Goal: Complete application form: Complete application form

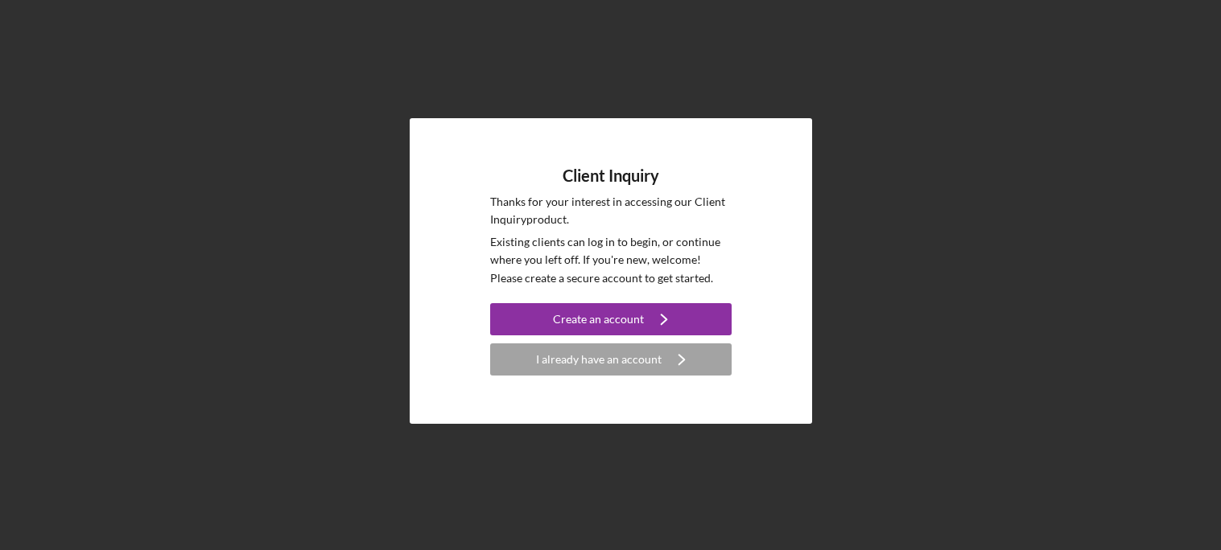
click at [691, 378] on div "Client Inquiry Thanks for your interest in accessing our Client Inquiry product…" at bounding box center [611, 271] width 402 height 306
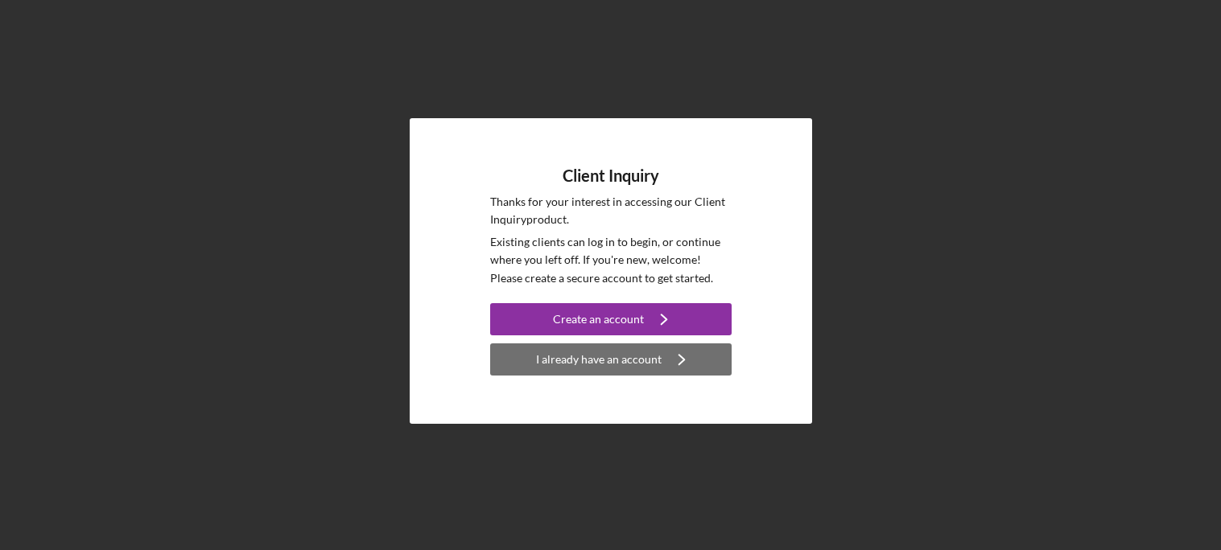
click at [702, 359] on button "I already have an account Icon/Navigate" at bounding box center [610, 360] width 241 height 32
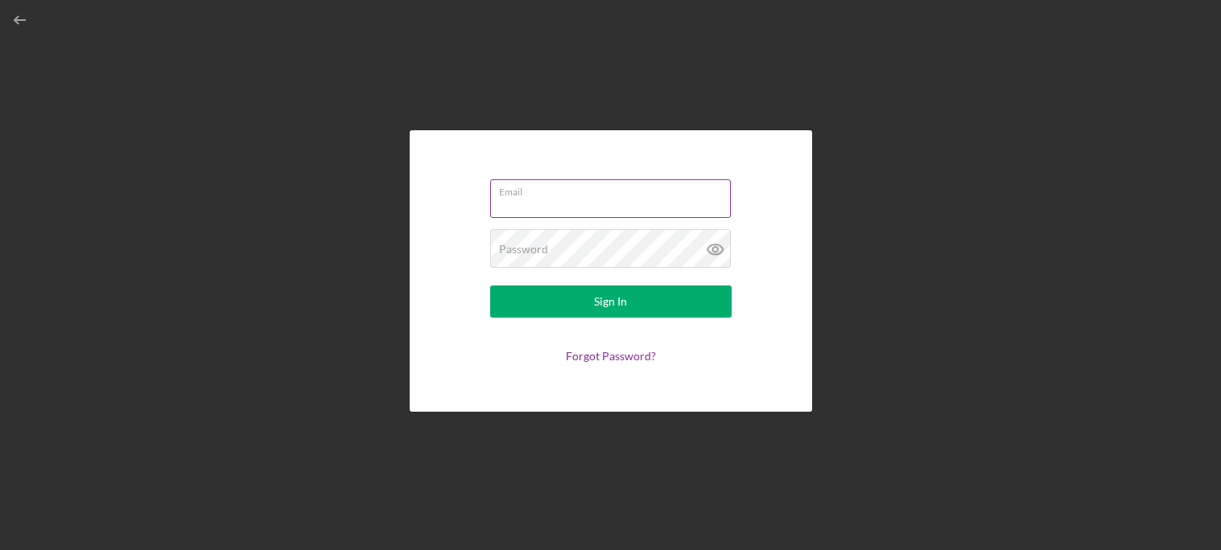
type input "[EMAIL_ADDRESS][DOMAIN_NAME]"
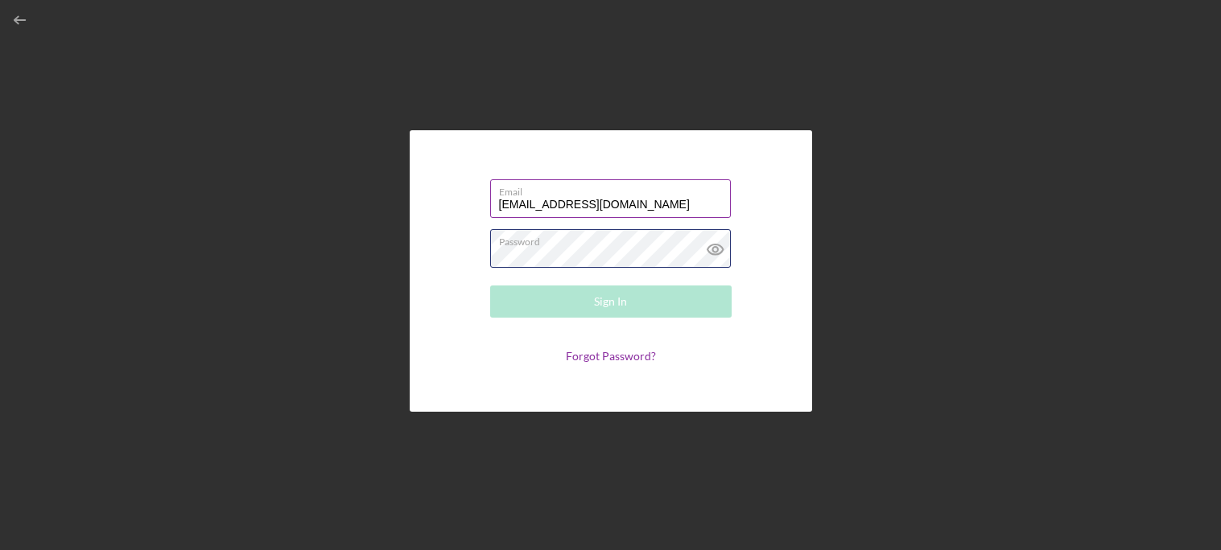
click at [582, 246] on div "Password Required" at bounding box center [610, 249] width 241 height 40
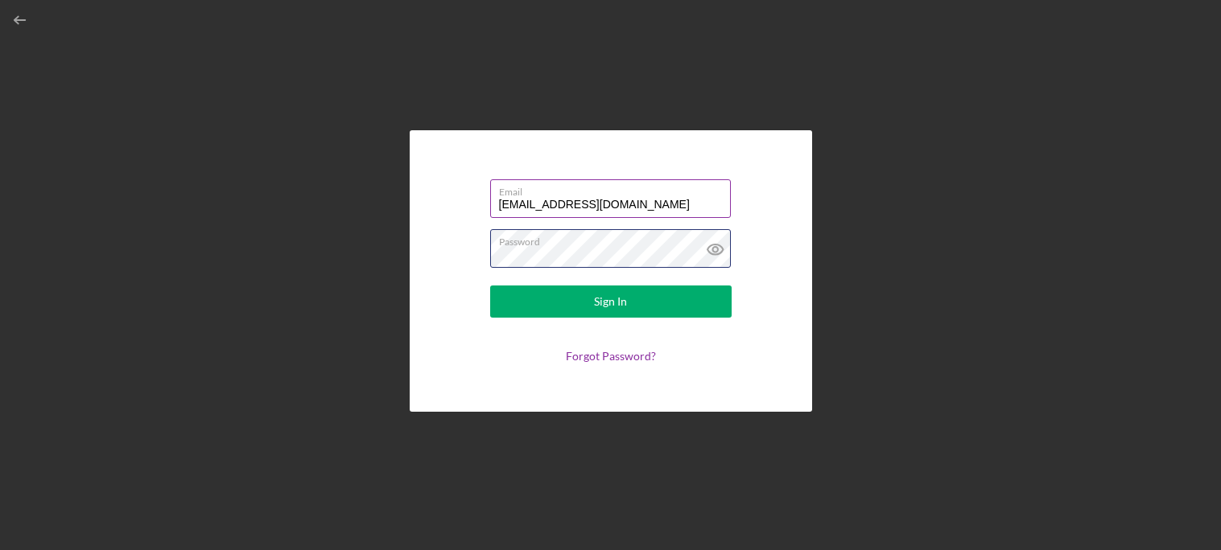
click at [490, 286] on button "Sign In" at bounding box center [610, 302] width 241 height 32
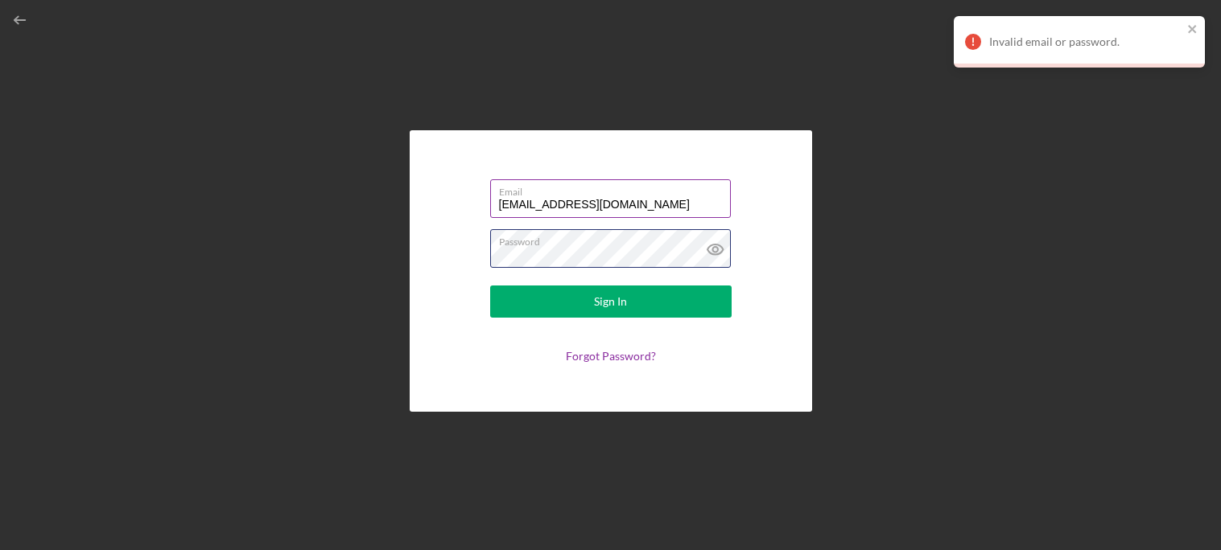
click at [490, 286] on button "Sign In" at bounding box center [610, 302] width 241 height 32
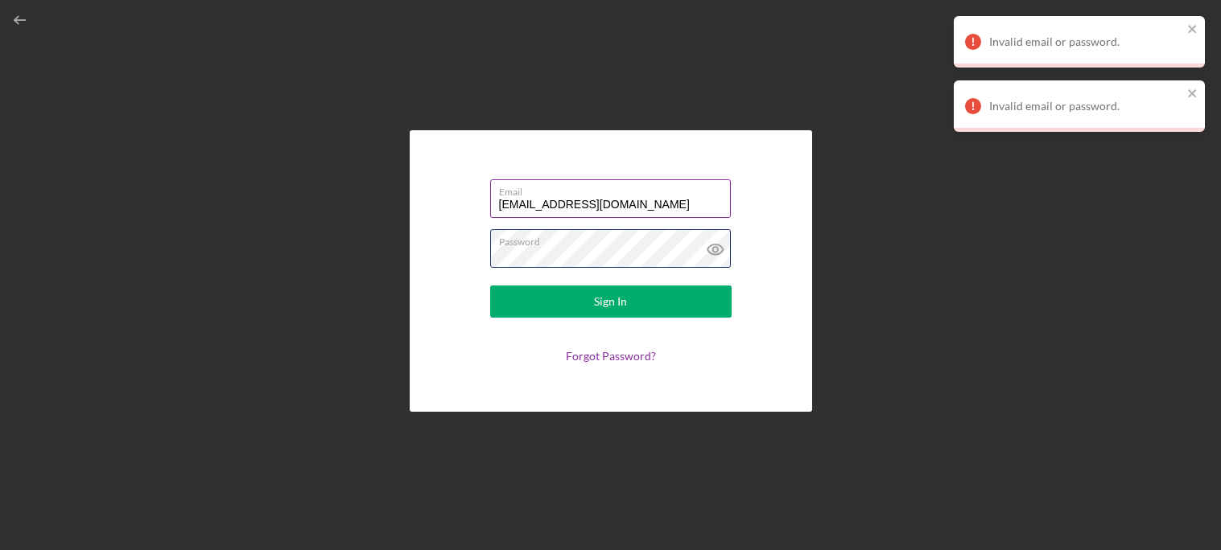
click at [490, 286] on button "Sign In" at bounding box center [610, 302] width 241 height 32
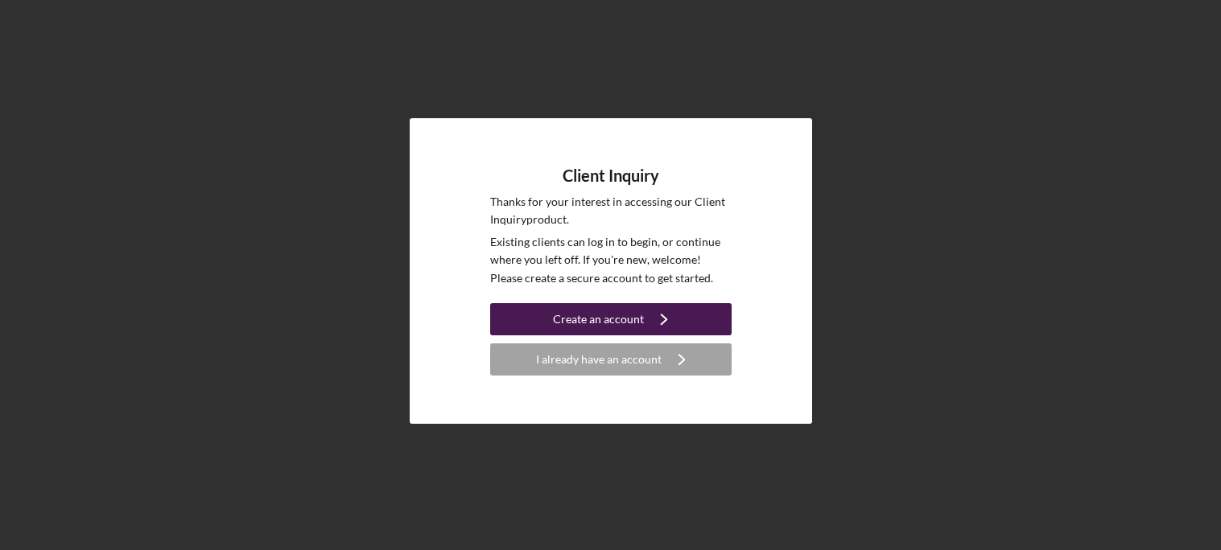
click at [567, 321] on div "Create an account" at bounding box center [598, 319] width 91 height 32
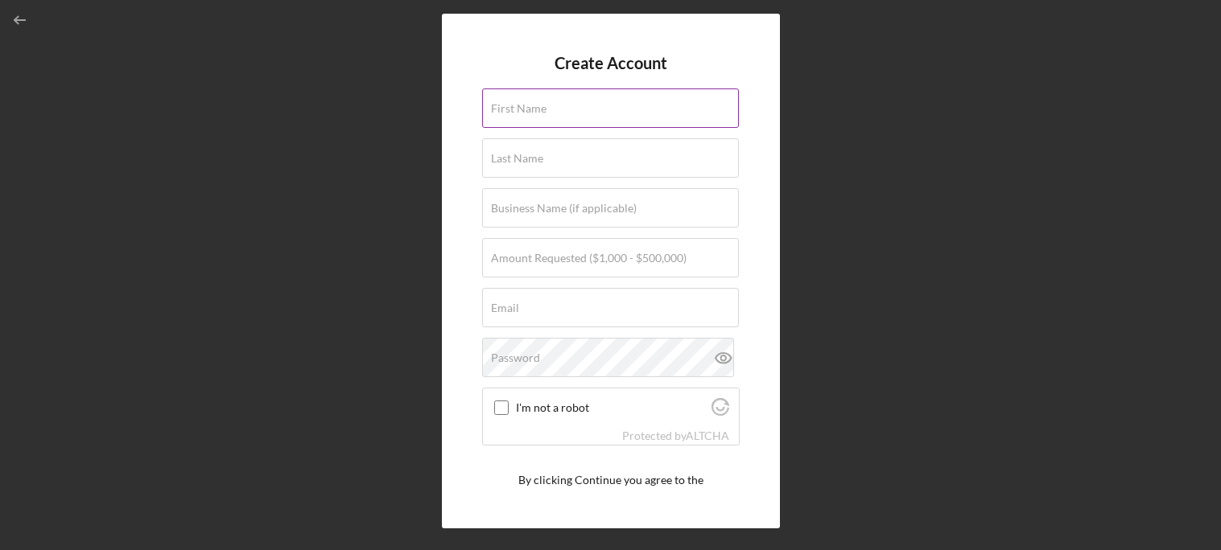
click at [507, 119] on input "First Name" at bounding box center [610, 108] width 257 height 39
type input "Breanna"
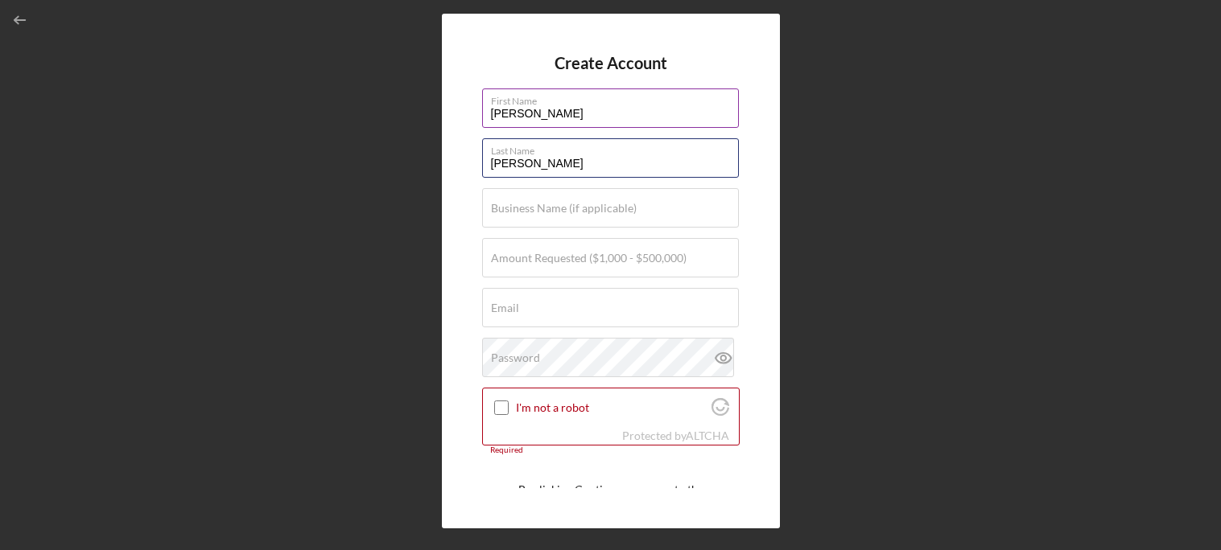
type input "Deragon"
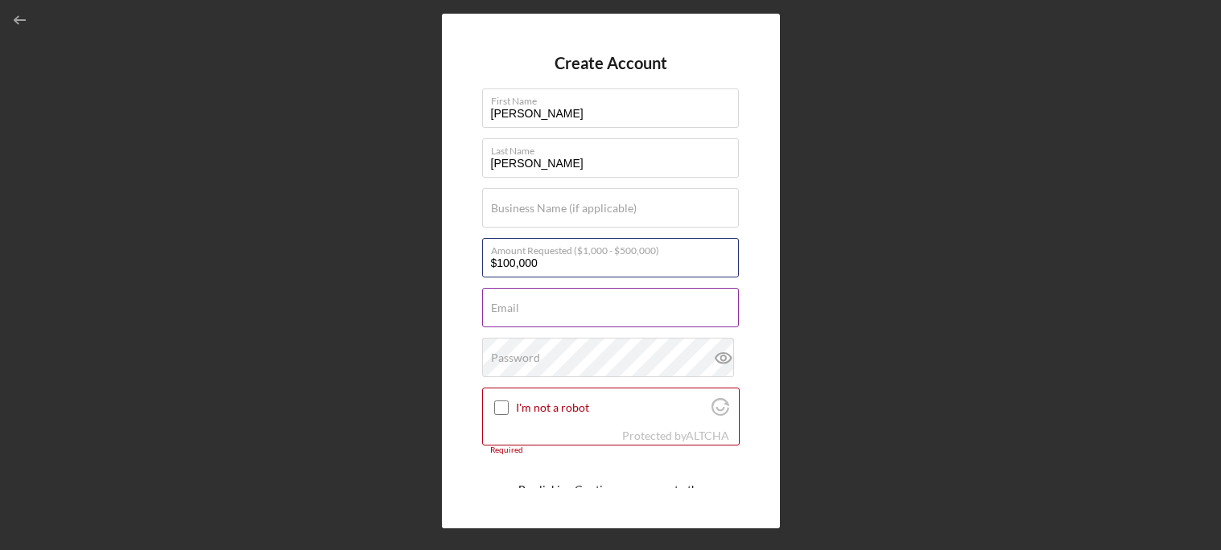
type input "$100,000"
click at [579, 325] on input "Email" at bounding box center [610, 307] width 257 height 39
type input "[EMAIL_ADDRESS][DOMAIN_NAME]"
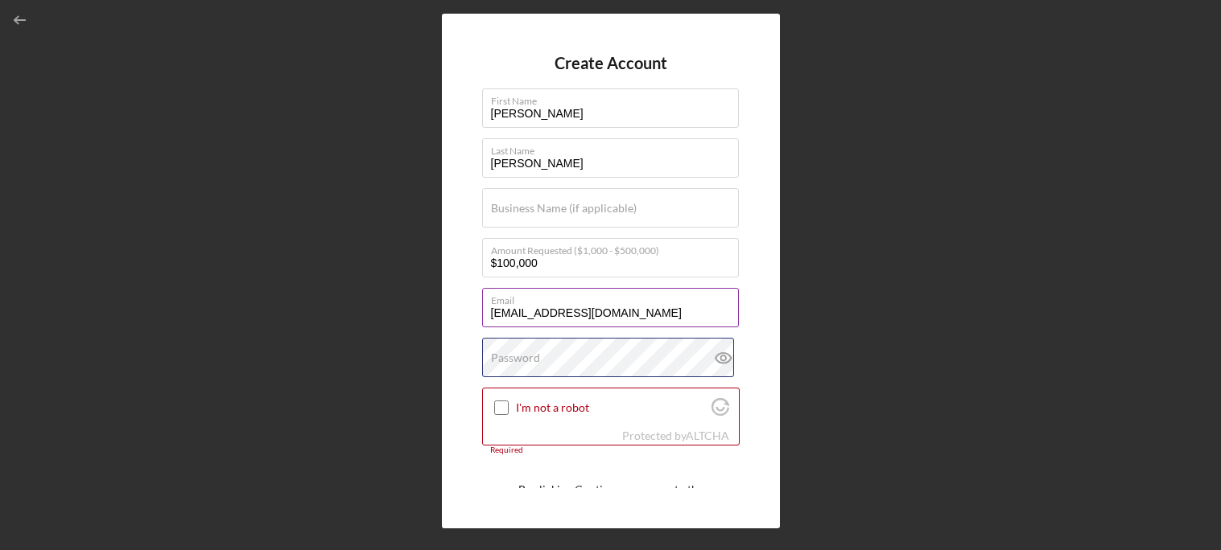
click at [583, 356] on div "Password" at bounding box center [610, 358] width 257 height 40
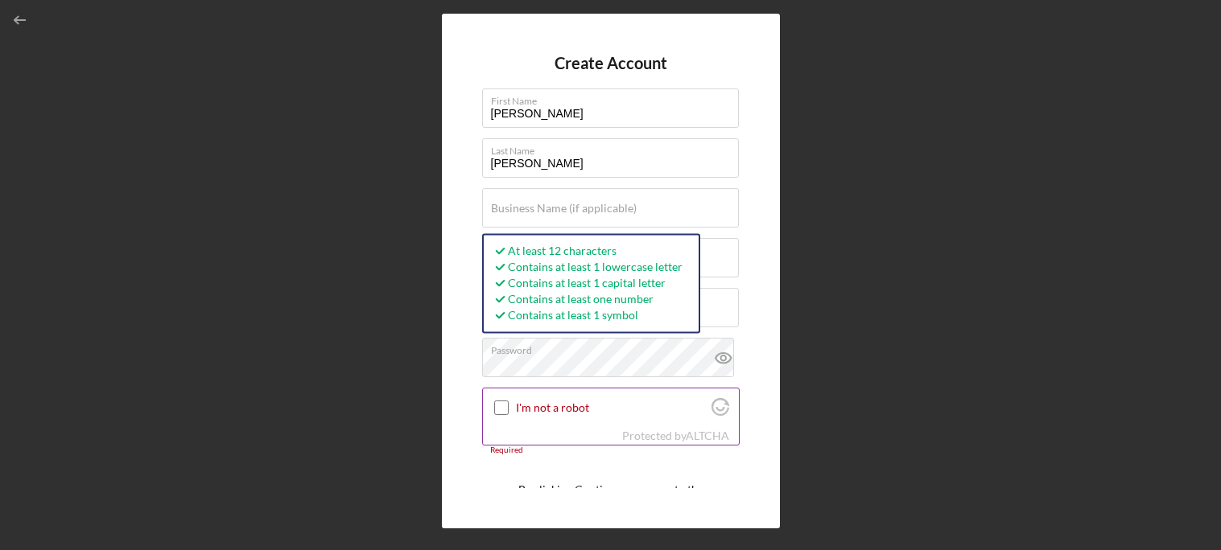
click at [500, 404] on input "I'm not a robot" at bounding box center [501, 408] width 14 height 14
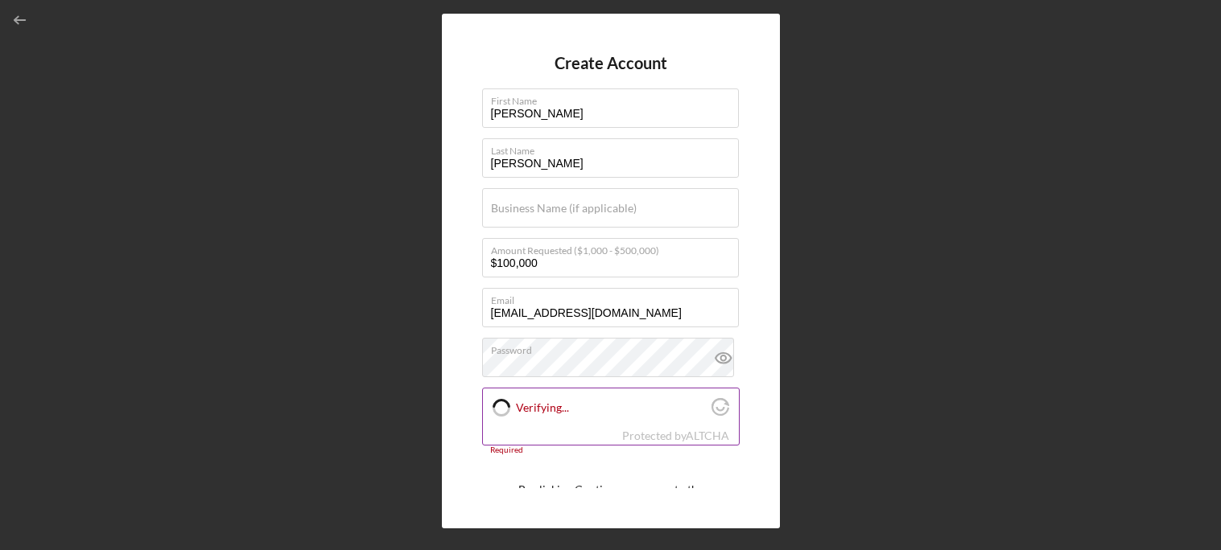
checkbox input "true"
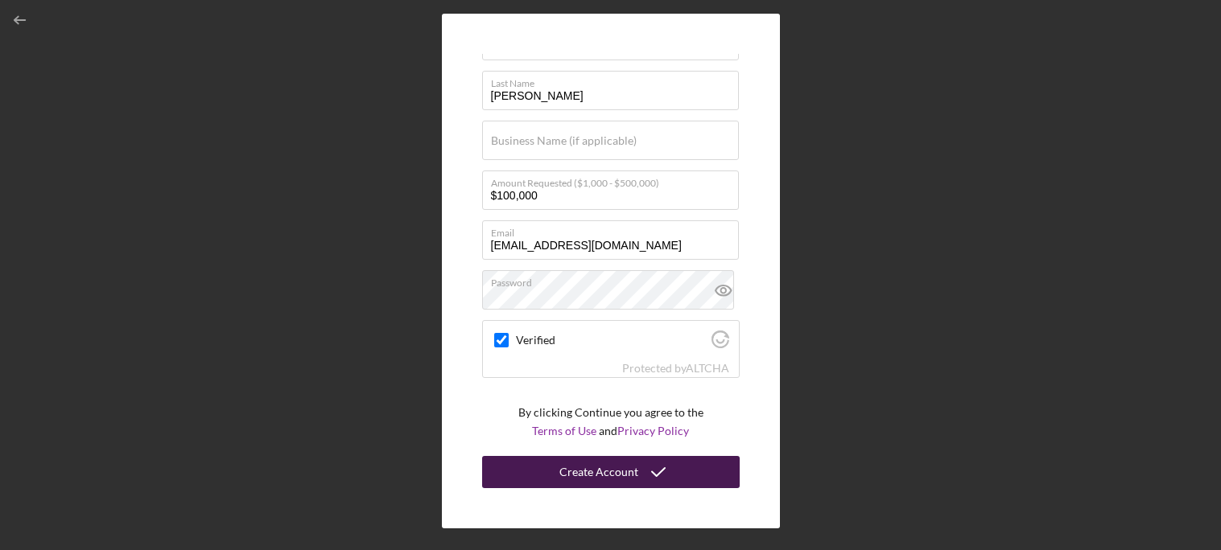
click at [665, 461] on icon "submit" at bounding box center [658, 472] width 40 height 40
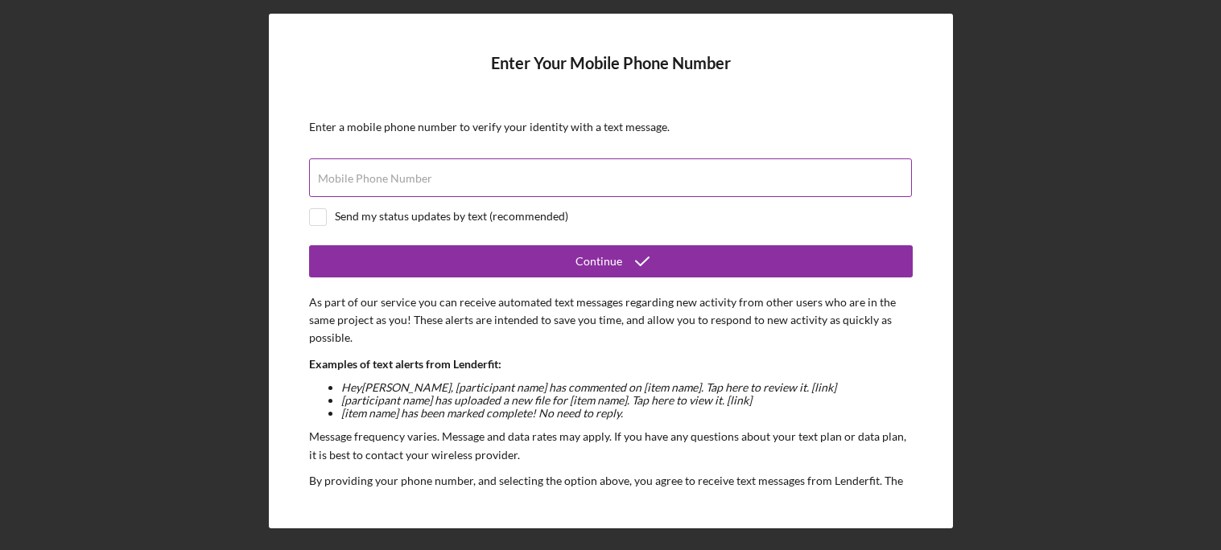
click at [350, 175] on label "Mobile Phone Number" at bounding box center [375, 178] width 114 height 13
click at [350, 175] on input "Mobile Phone Number" at bounding box center [610, 178] width 603 height 39
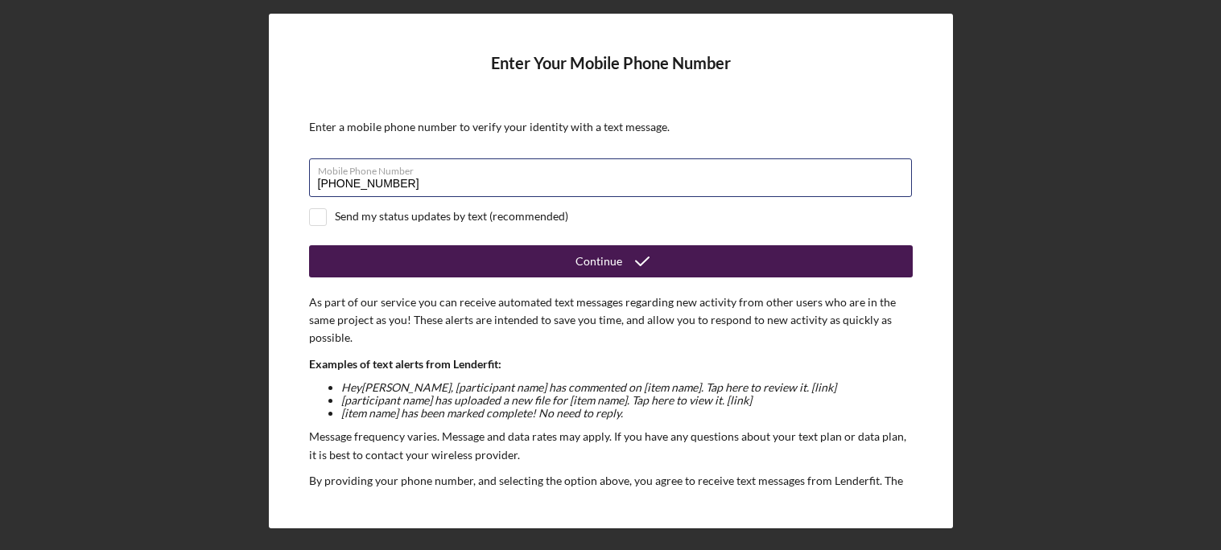
type input "(715) 292-5562"
click at [754, 249] on button "Continue" at bounding box center [610, 261] width 603 height 32
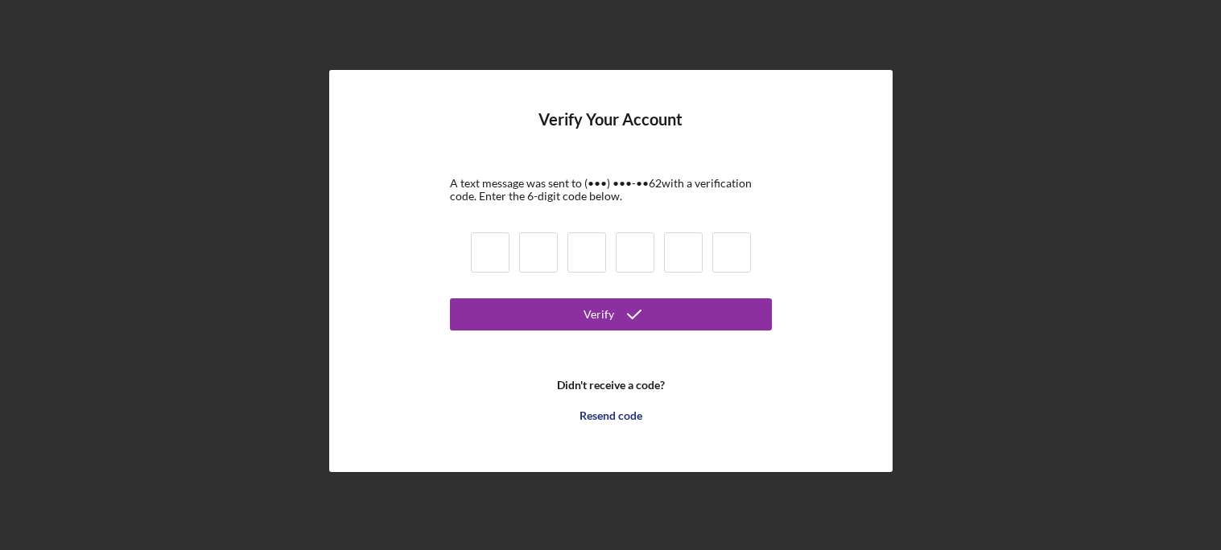
click at [497, 242] on input at bounding box center [490, 253] width 39 height 40
type input "4"
type input "5"
type input "1"
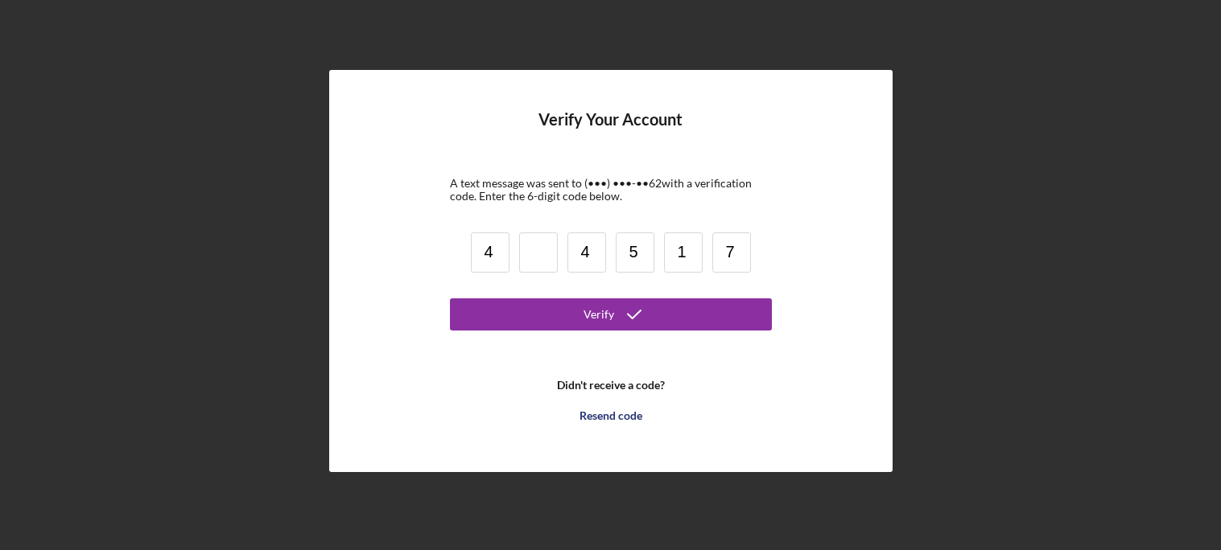
type input "7"
click at [542, 237] on input at bounding box center [538, 253] width 39 height 40
type input "3"
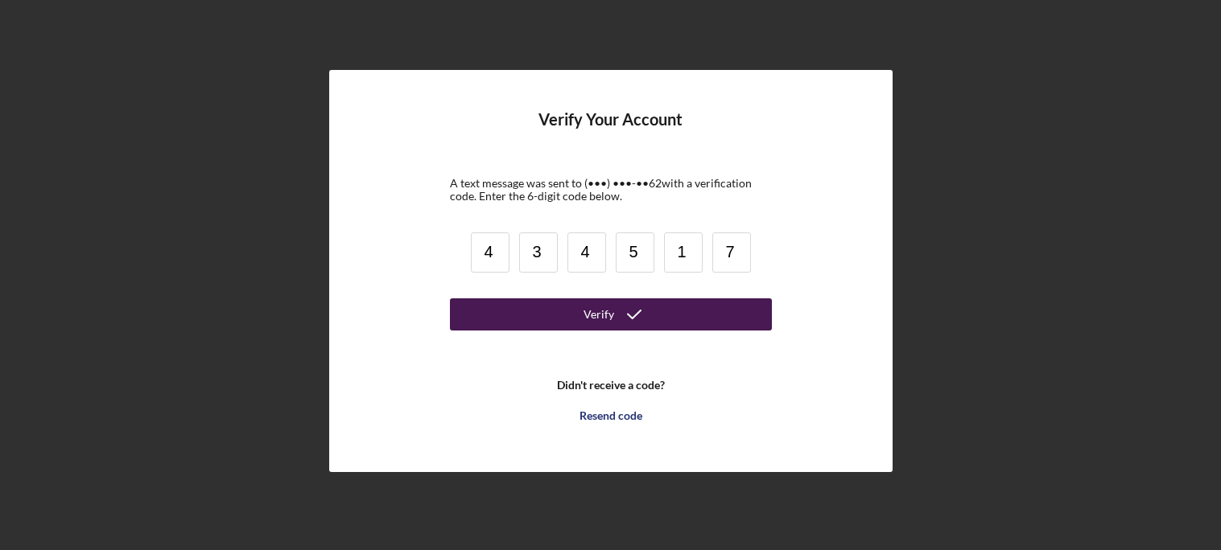
click at [557, 303] on button "Verify" at bounding box center [611, 315] width 322 height 32
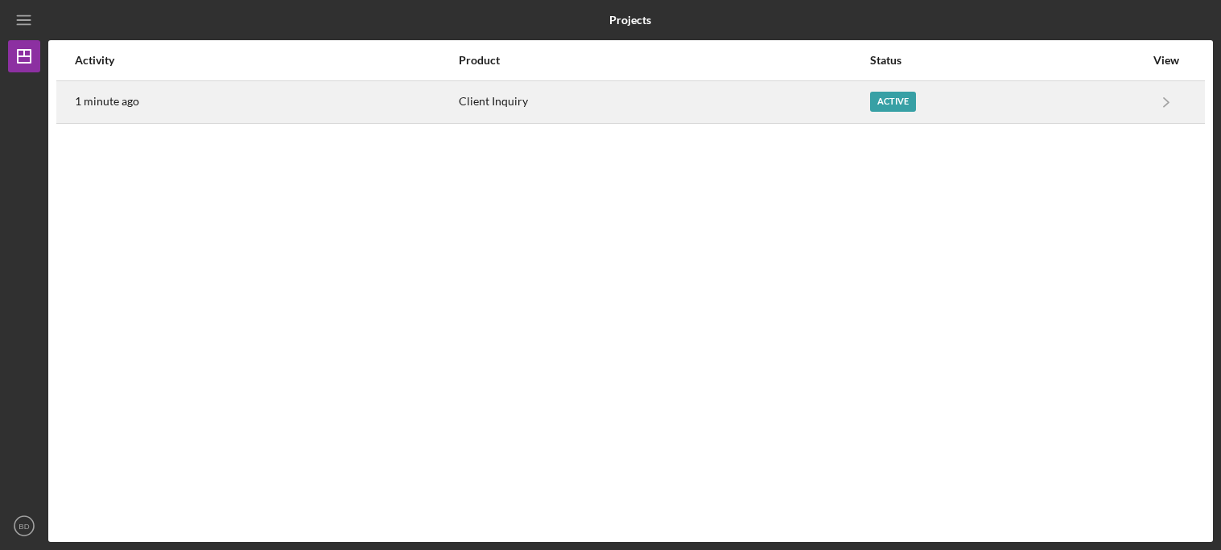
click at [677, 90] on div "Client Inquiry" at bounding box center [664, 102] width 410 height 40
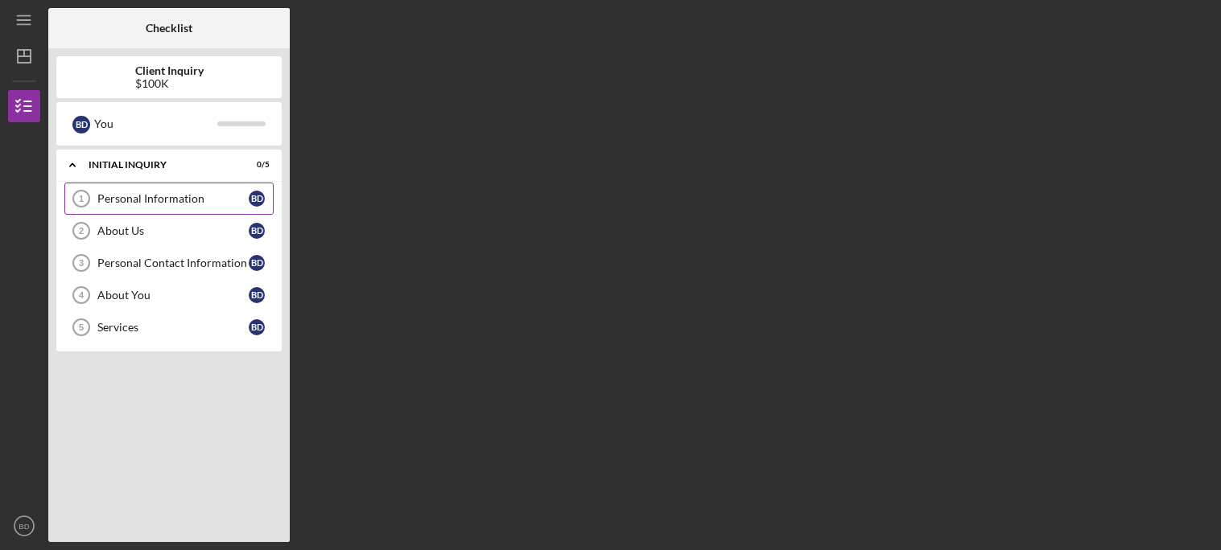
click at [88, 206] on icon "Personal Information 1" at bounding box center [81, 199] width 40 height 40
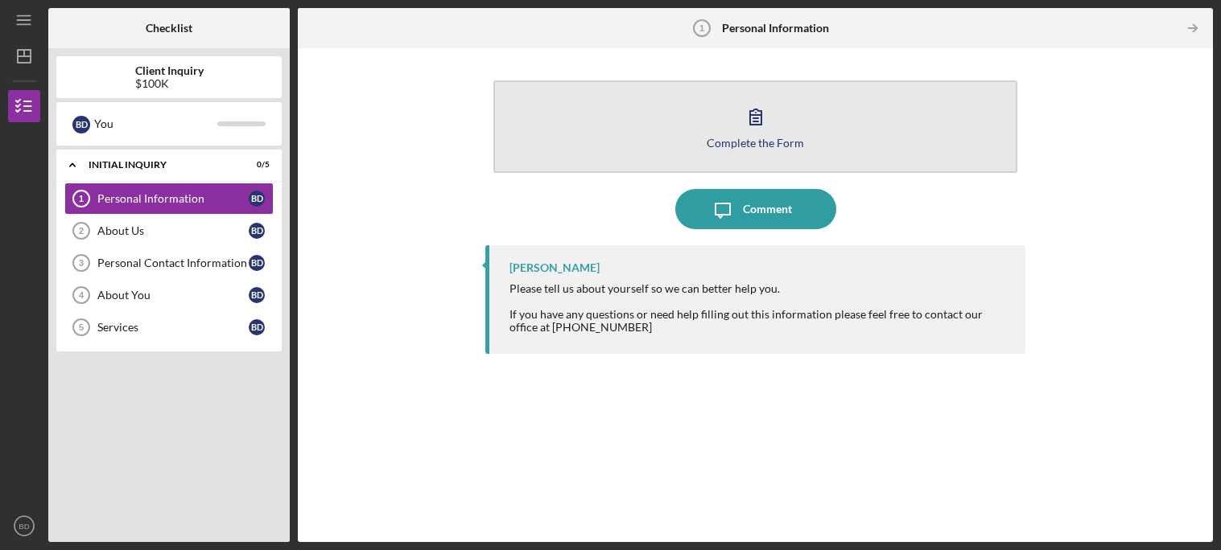
click at [710, 161] on button "Complete the Form Form" at bounding box center [754, 126] width 523 height 93
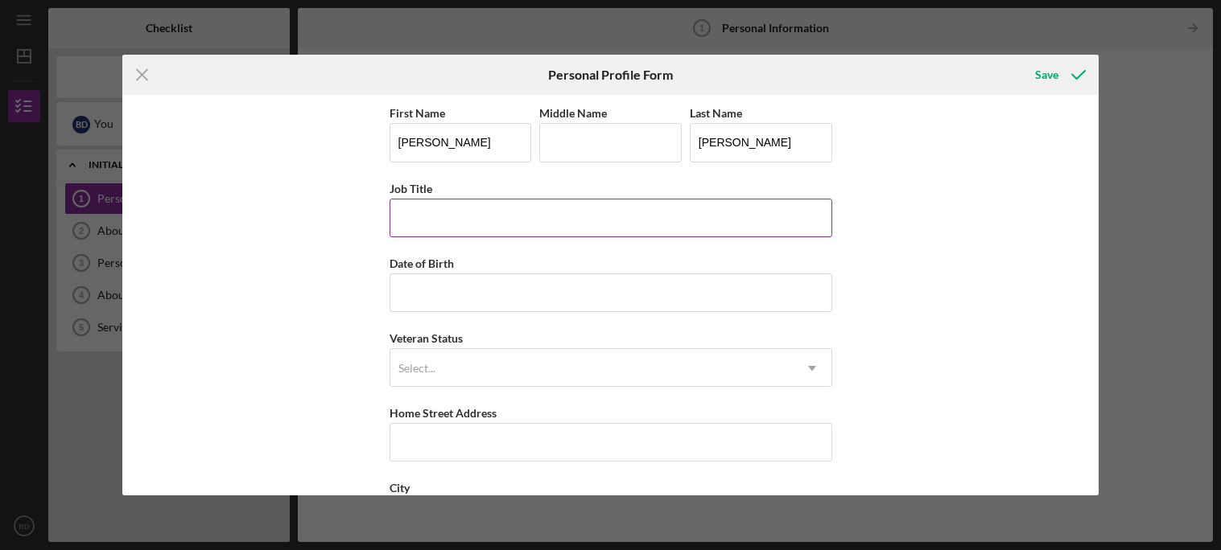
click at [539, 216] on input "Job Title" at bounding box center [610, 218] width 443 height 39
type input "Paraprofessional"
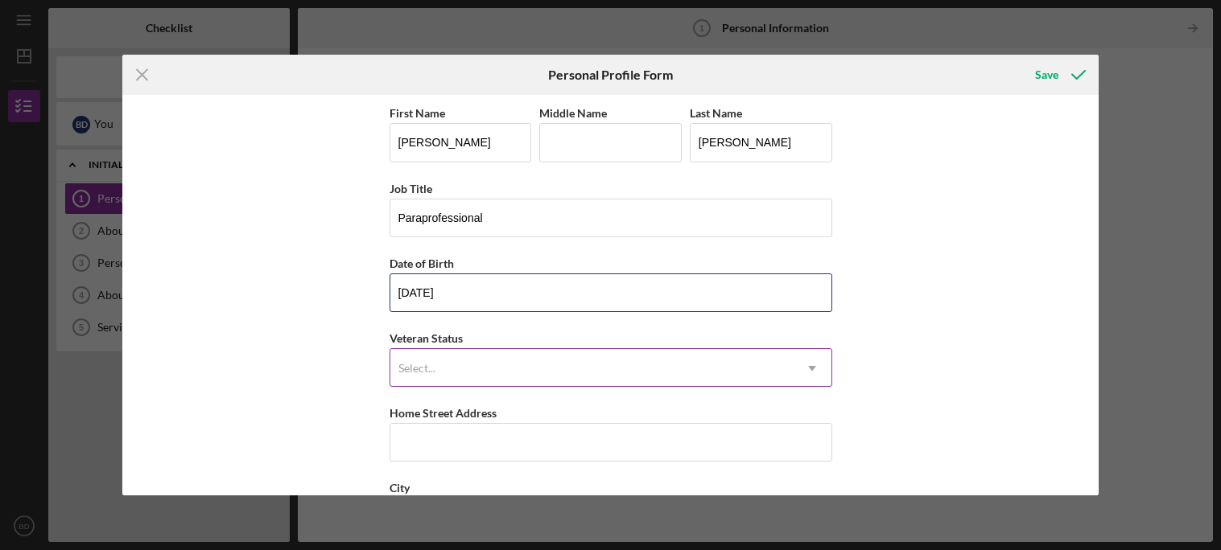
type input "01/29/1997"
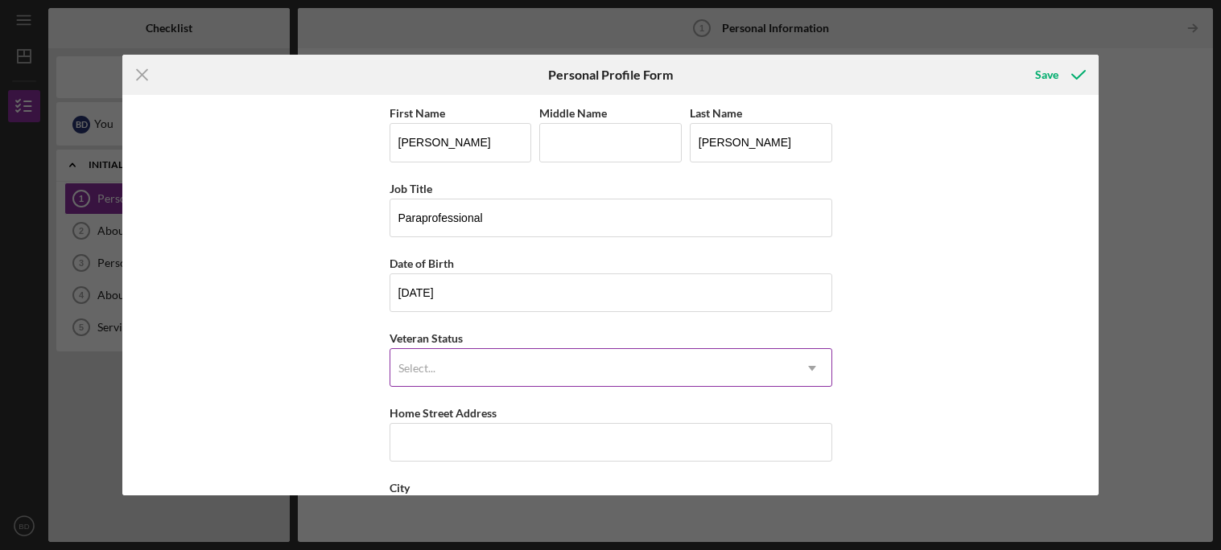
click at [537, 367] on div "Select..." at bounding box center [591, 368] width 402 height 37
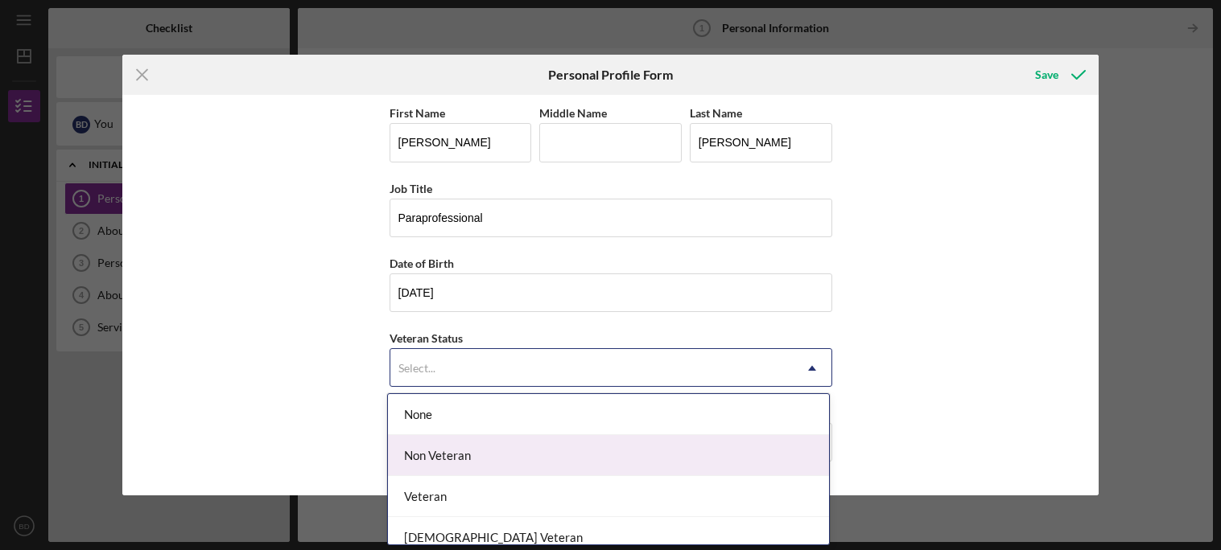
click at [518, 471] on div "Non Veteran" at bounding box center [608, 455] width 441 height 41
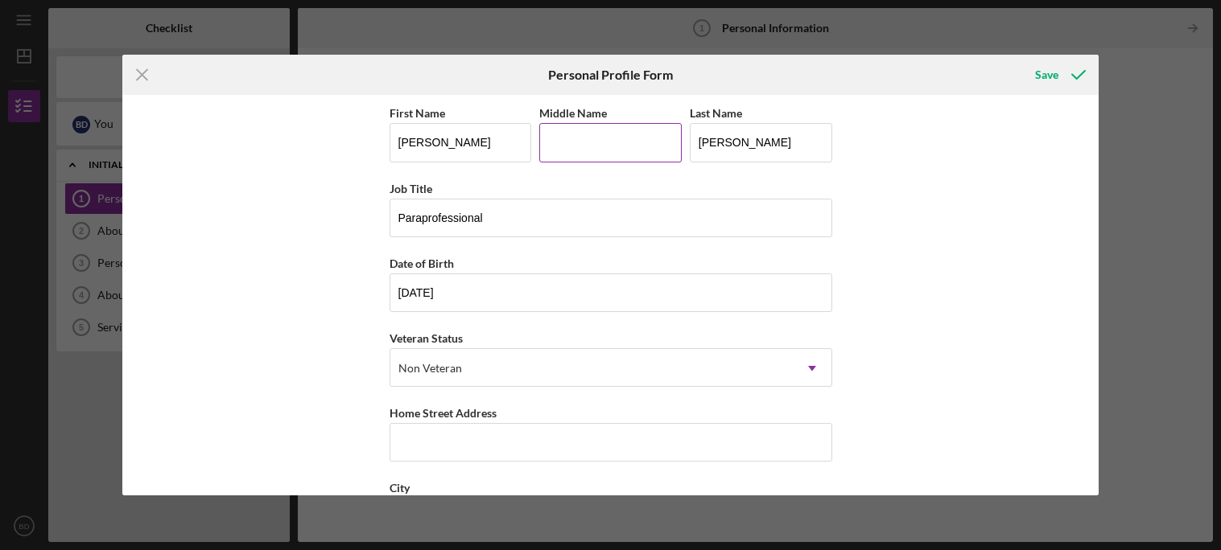
click at [557, 130] on input "Middle Name" at bounding box center [610, 142] width 142 height 39
type input "Madeline"
click at [533, 436] on input "Home Street Address" at bounding box center [610, 442] width 443 height 39
type input "Po"
type input "PO box 732"
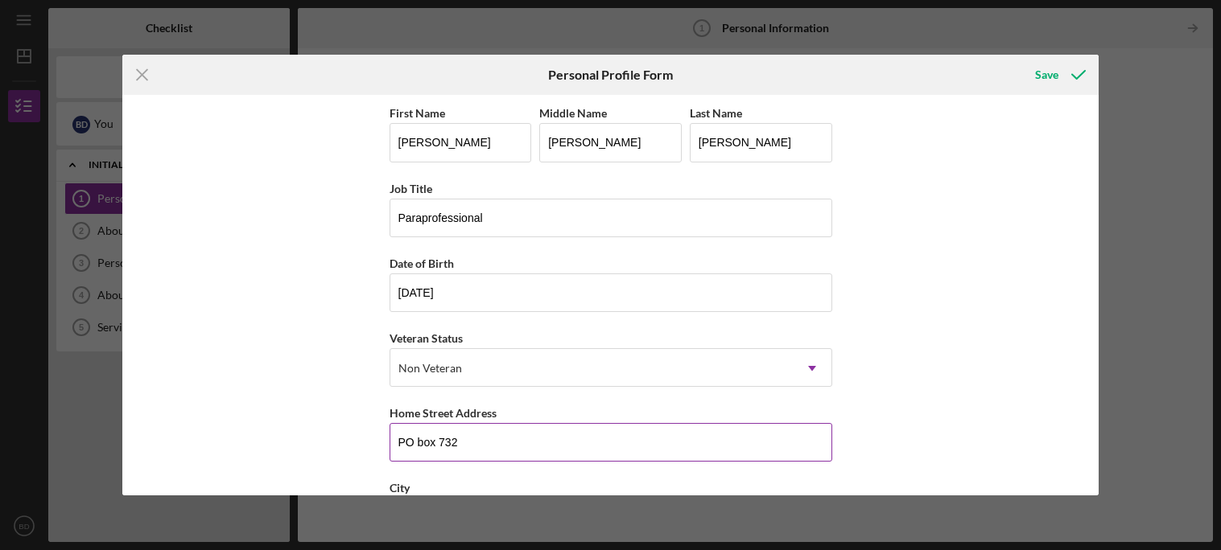
scroll to position [216, 0]
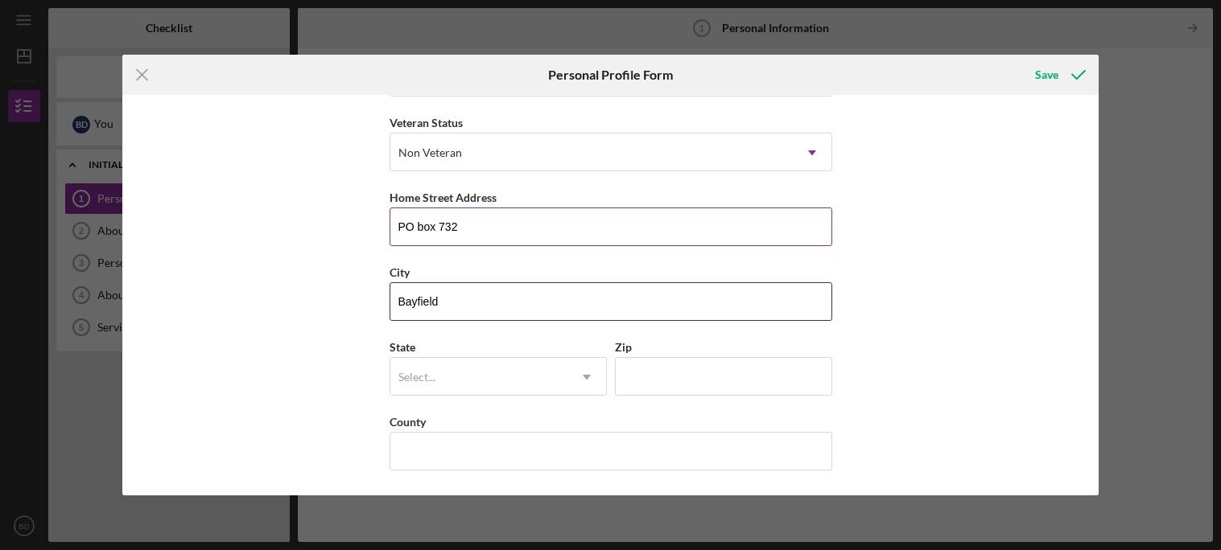
type input "Bayfield"
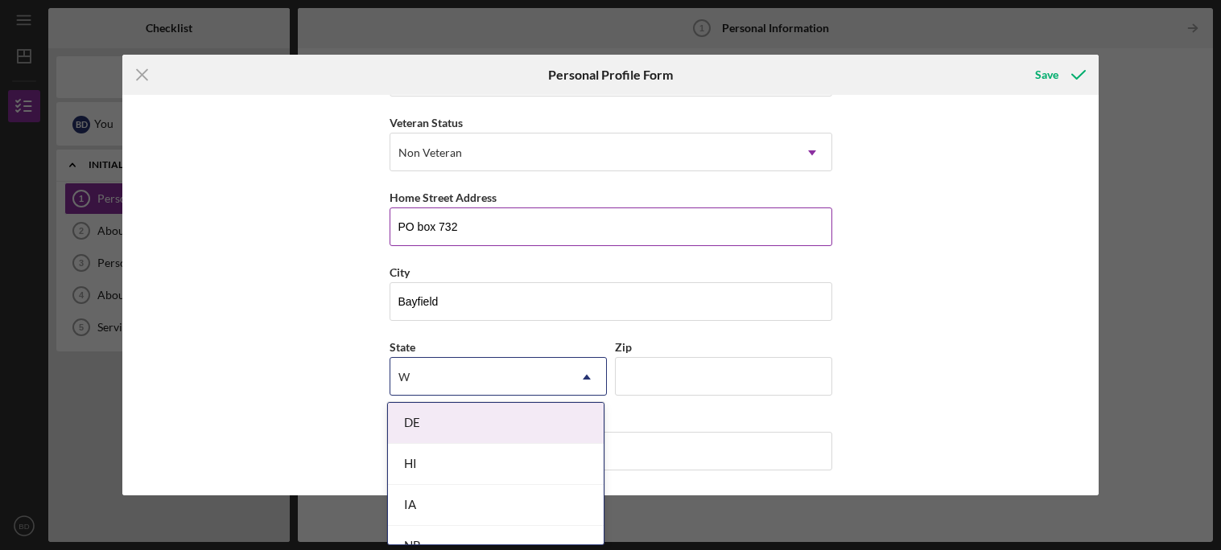
type input "WI"
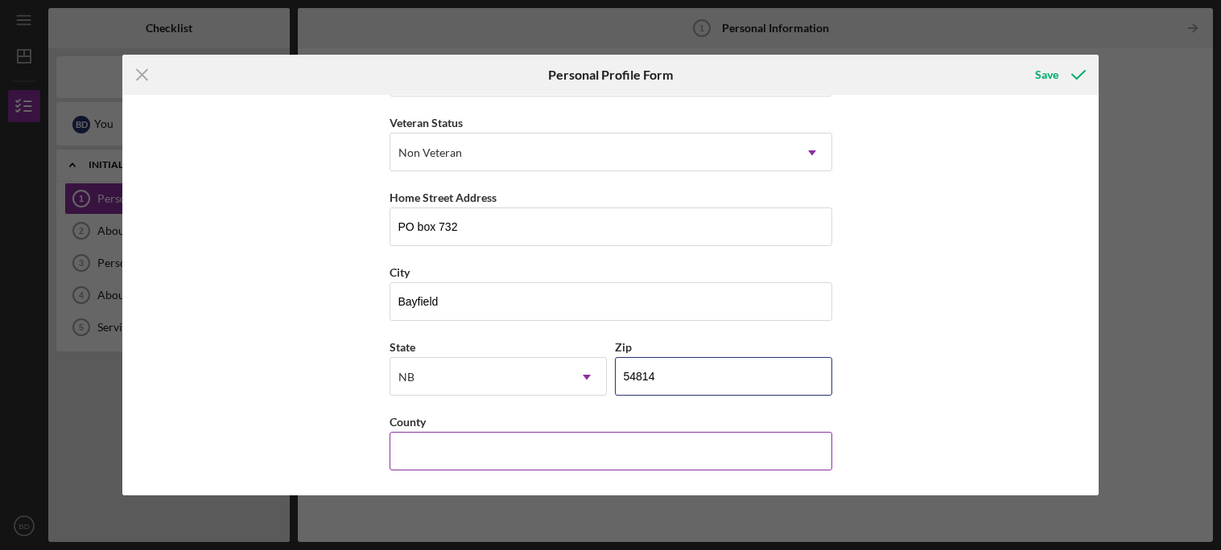
type input "54814"
click at [456, 468] on input "County" at bounding box center [610, 451] width 443 height 39
type input "Bayfield"
click at [1081, 65] on icon "submit" at bounding box center [1078, 75] width 40 height 40
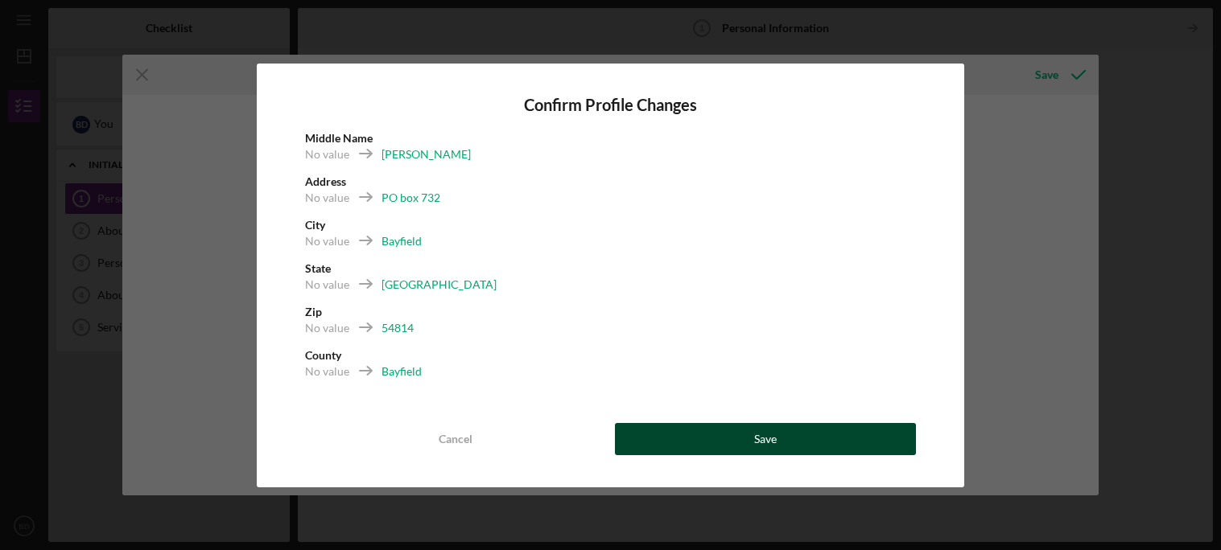
click at [720, 448] on button "Save" at bounding box center [765, 439] width 301 height 32
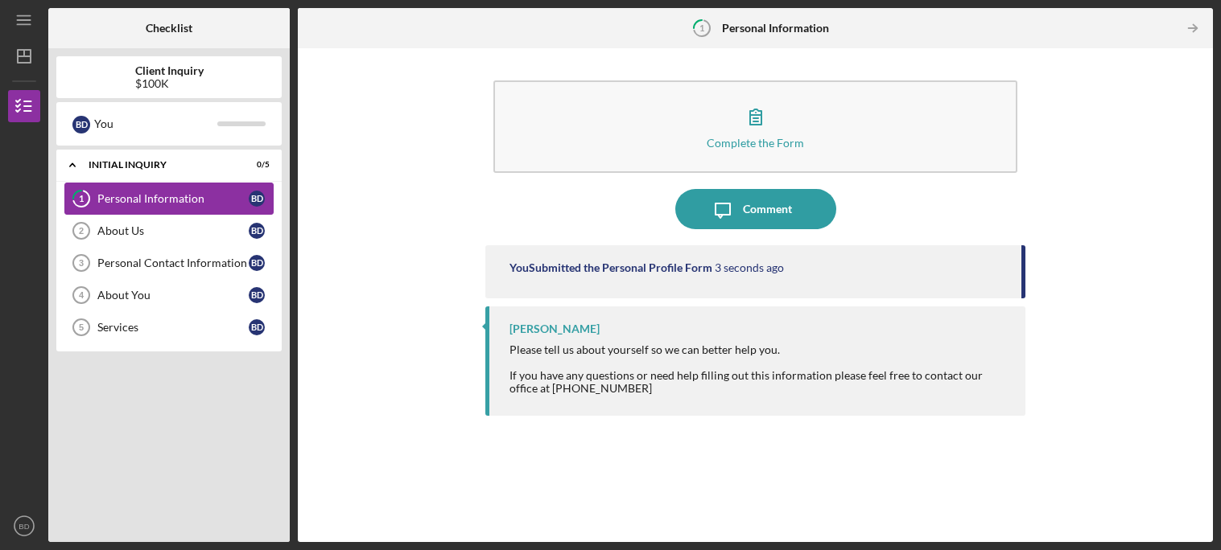
click at [131, 205] on link "1 Personal Information B D" at bounding box center [168, 199] width 209 height 32
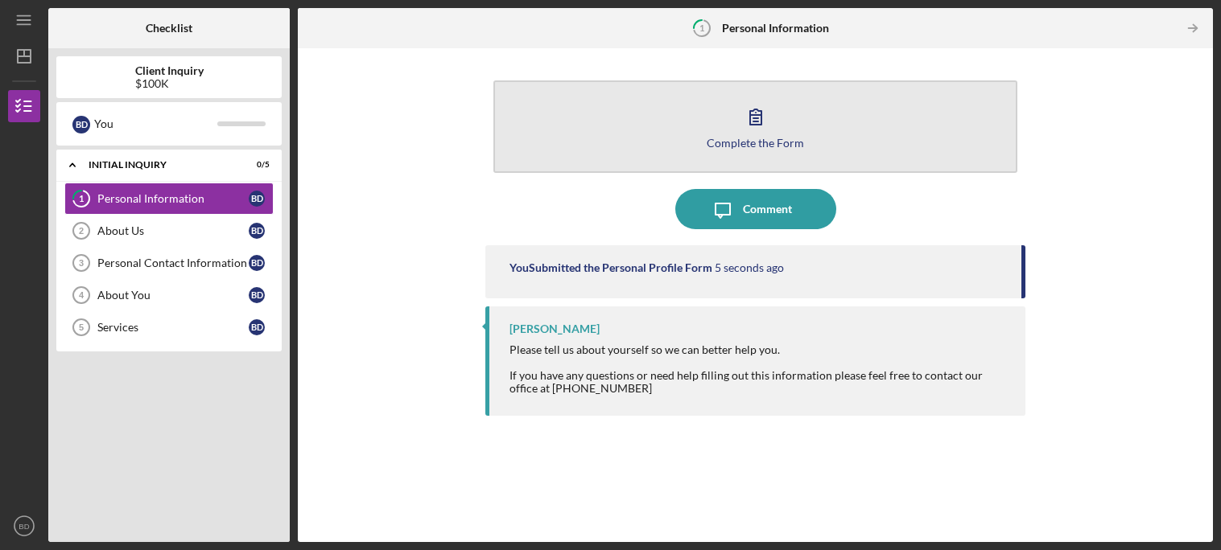
click at [748, 159] on button "Complete the Form Form" at bounding box center [754, 126] width 523 height 93
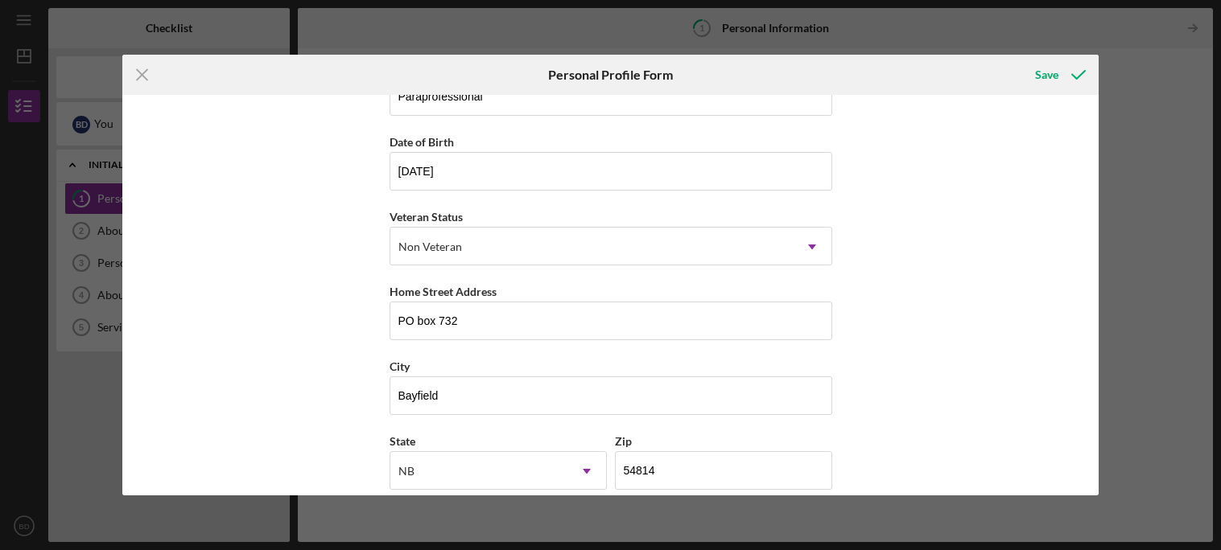
scroll to position [216, 0]
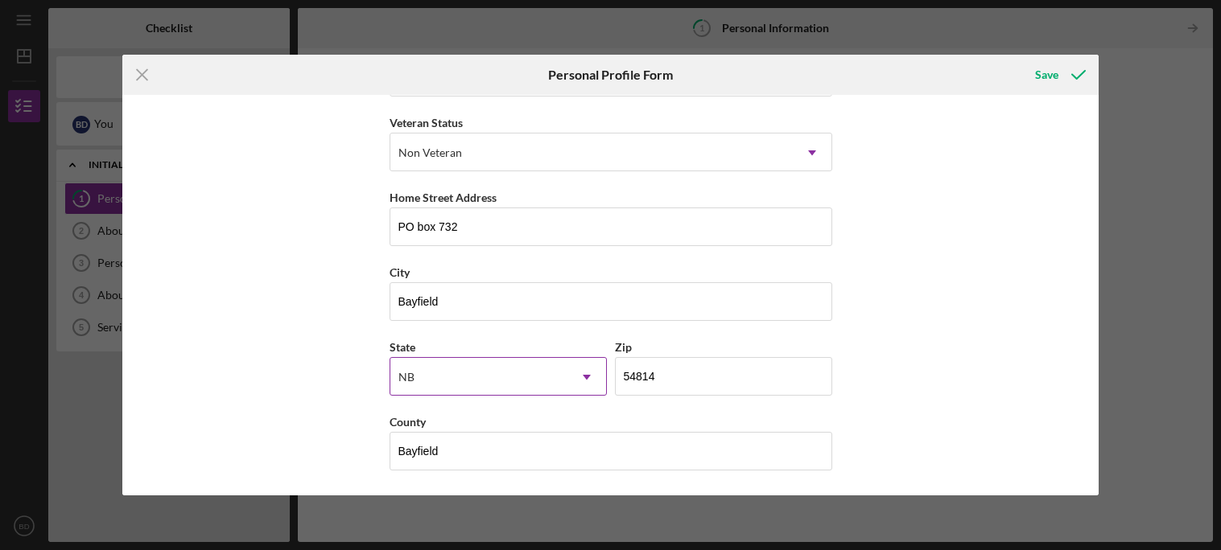
click at [430, 380] on div "NB" at bounding box center [478, 377] width 177 height 37
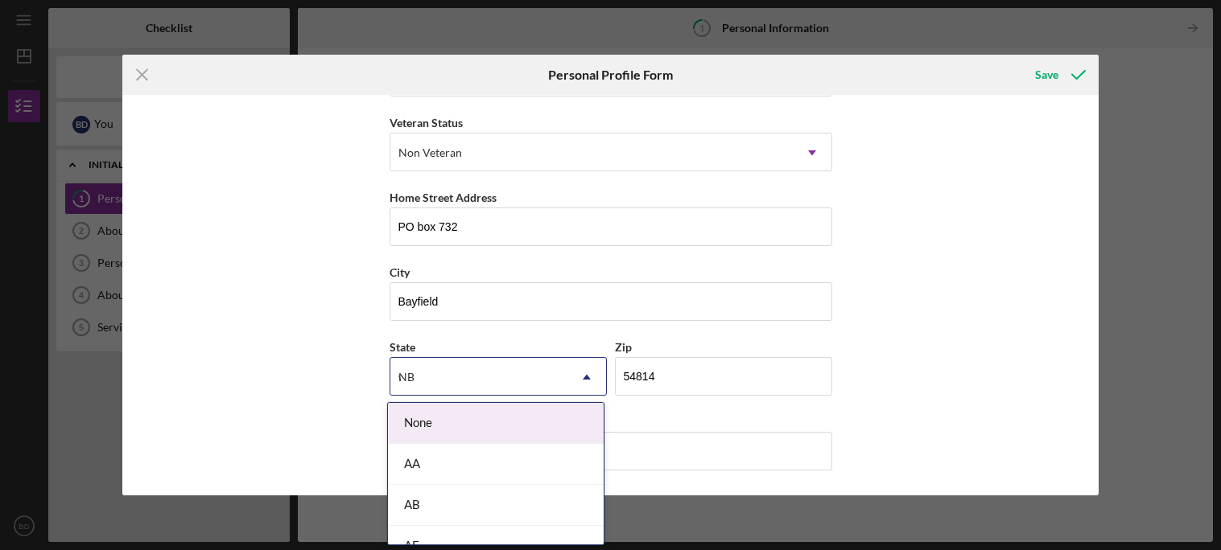
type input "wi"
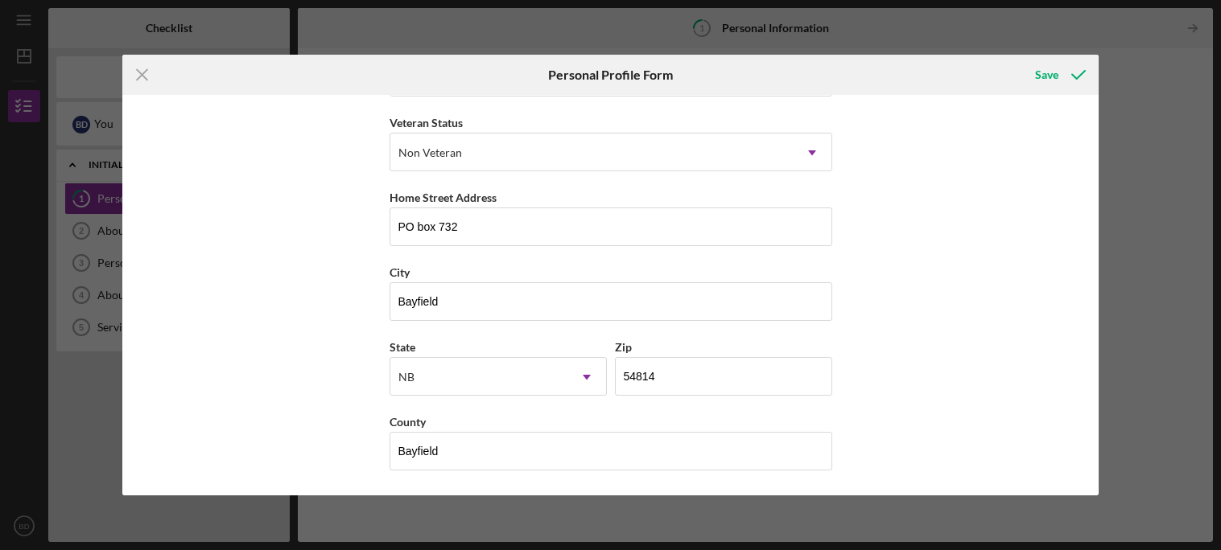
click at [383, 382] on div "First Name Breanna Middle Name Madeline Last Name Deragon Job Title Paraprofess…" at bounding box center [610, 295] width 977 height 400
click at [401, 383] on div "NB" at bounding box center [406, 377] width 16 height 13
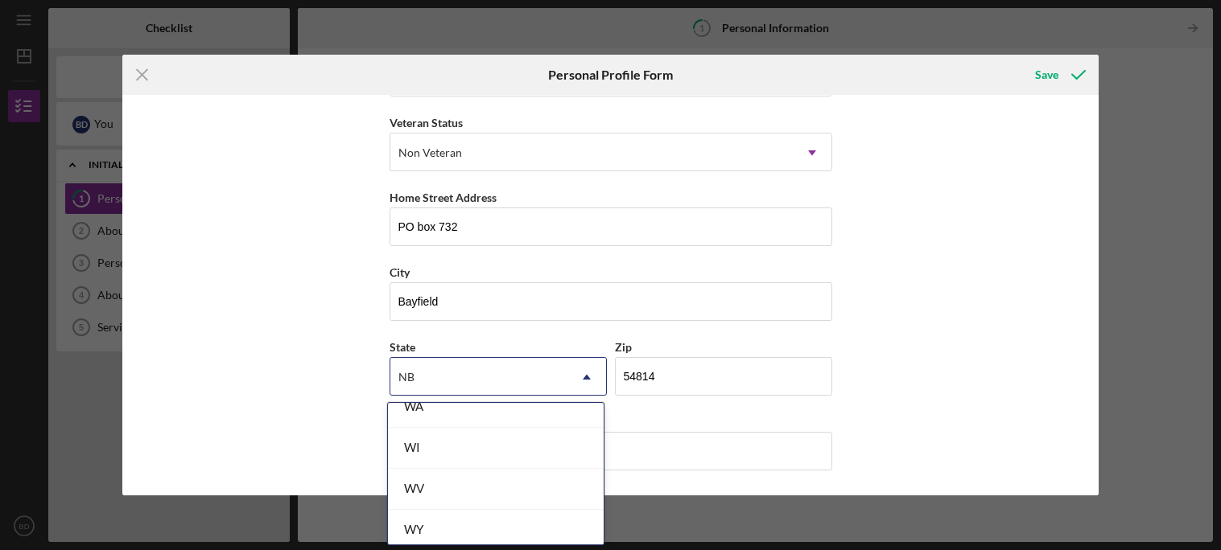
scroll to position [2928, 0]
click at [531, 442] on div "WI" at bounding box center [496, 450] width 216 height 41
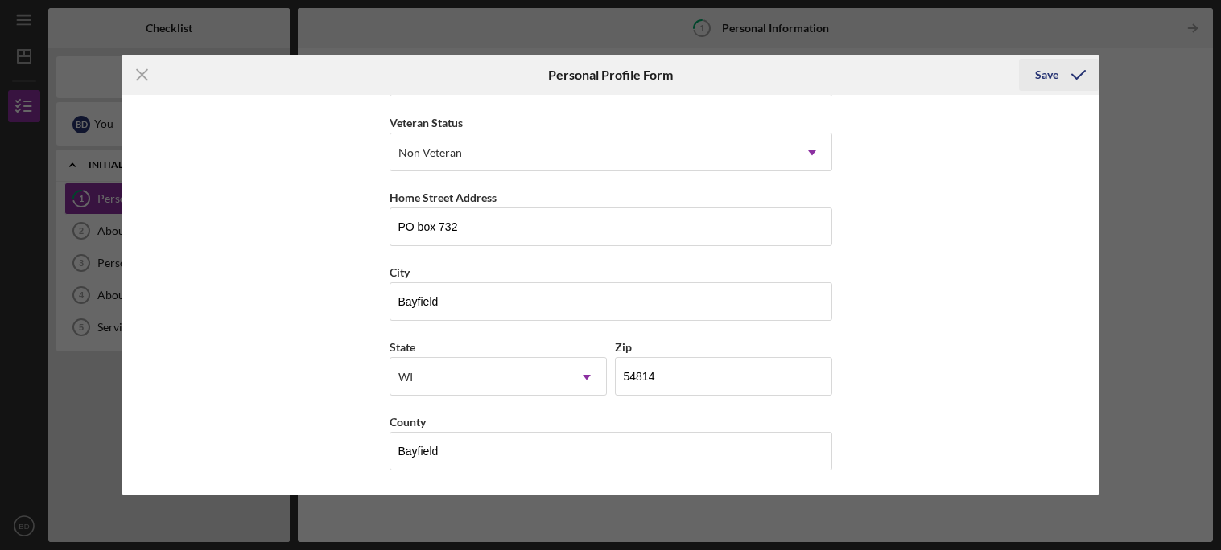
click at [1062, 81] on icon "submit" at bounding box center [1078, 75] width 40 height 40
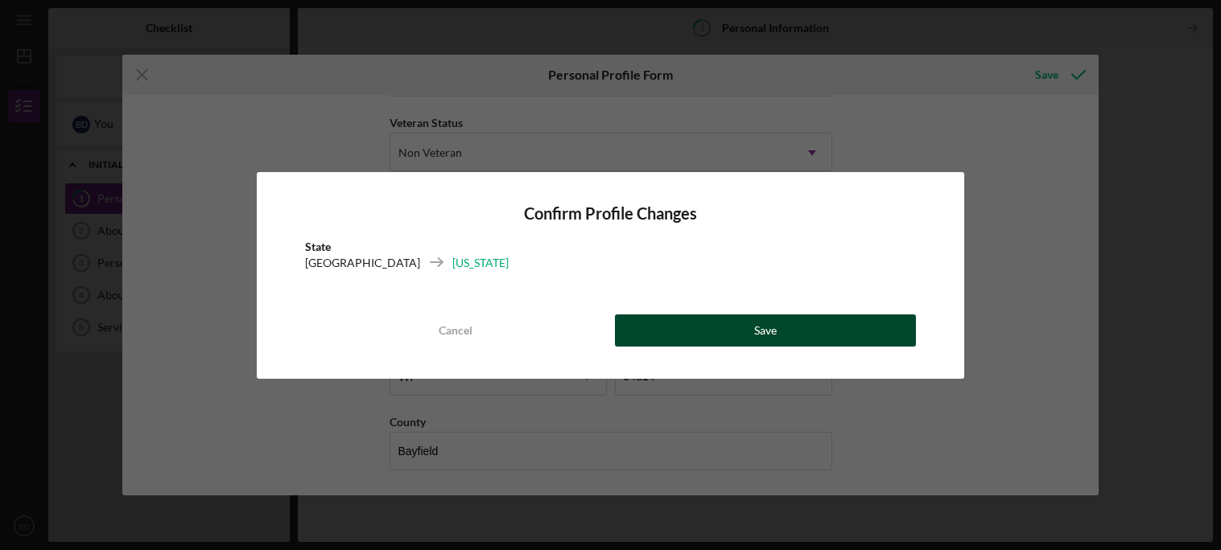
click at [885, 343] on button "Save" at bounding box center [765, 331] width 301 height 32
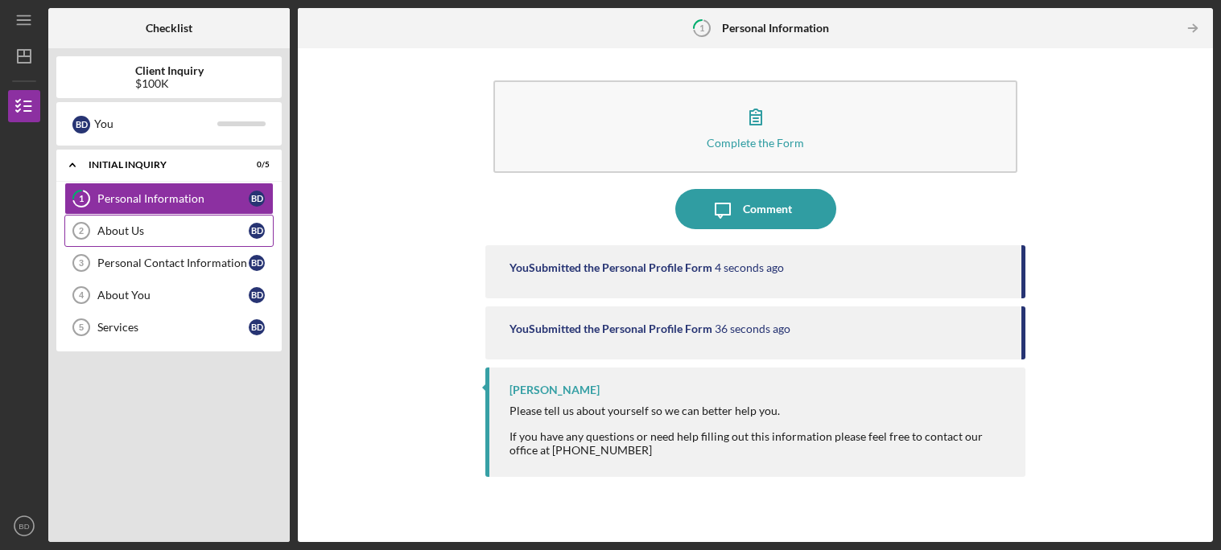
click at [228, 226] on div "About Us" at bounding box center [172, 230] width 151 height 13
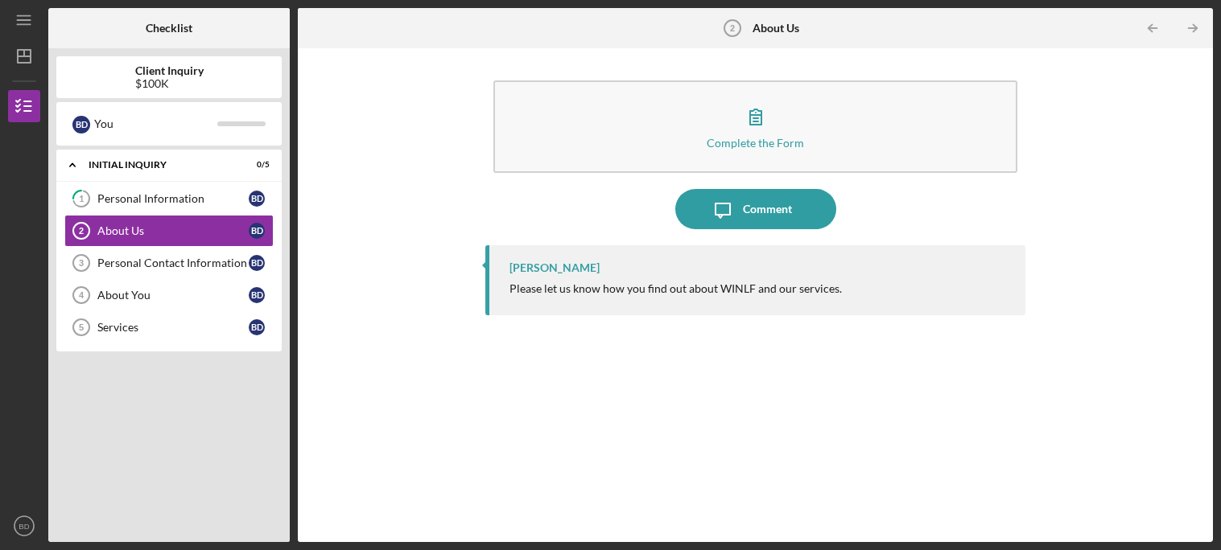
click at [136, 70] on b "Client Inquiry" at bounding box center [169, 70] width 68 height 13
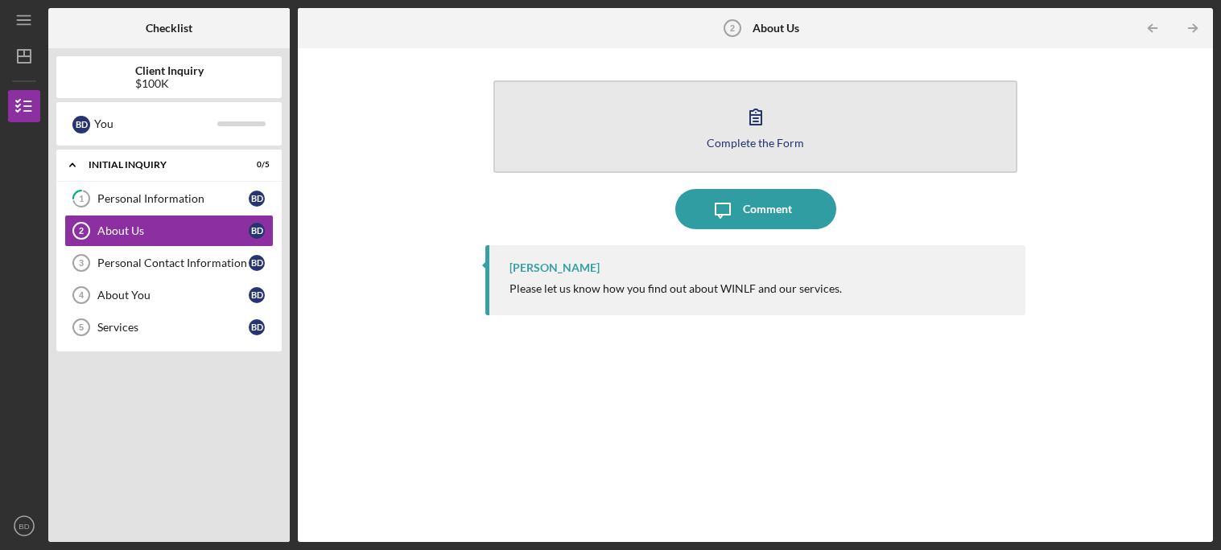
click at [684, 106] on button "Complete the Form Form" at bounding box center [754, 126] width 523 height 93
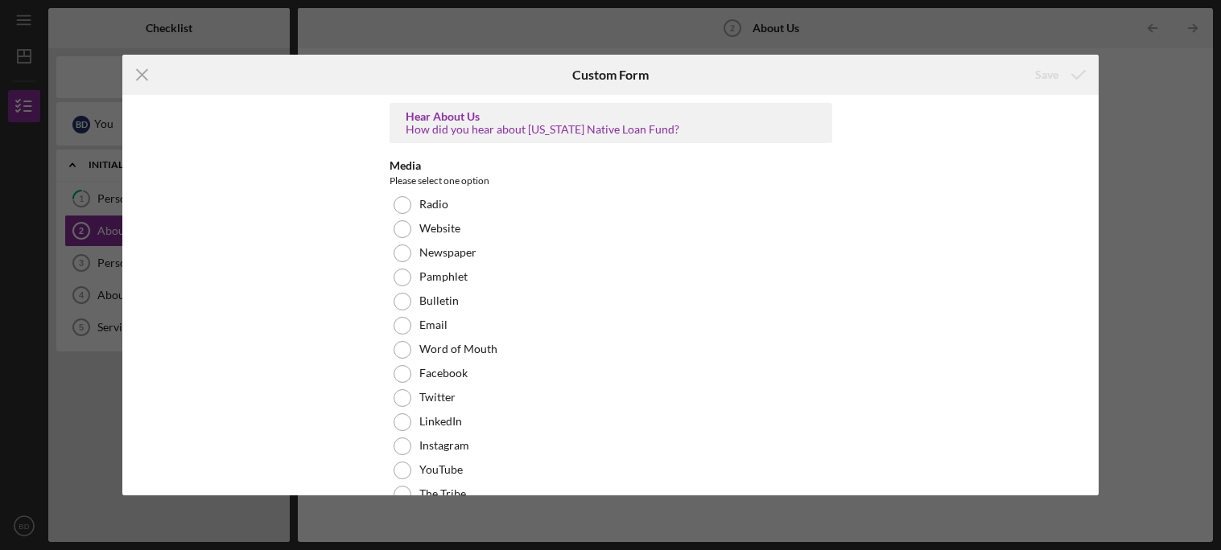
scroll to position [233, 0]
